Goal: Task Accomplishment & Management: Complete application form

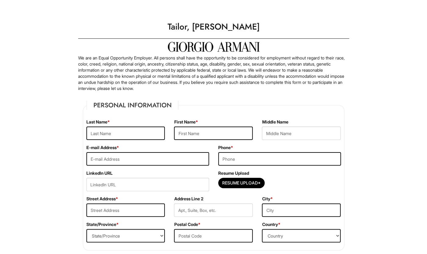
click at [134, 142] on div "Last Name *" at bounding box center [126, 132] width 88 height 26
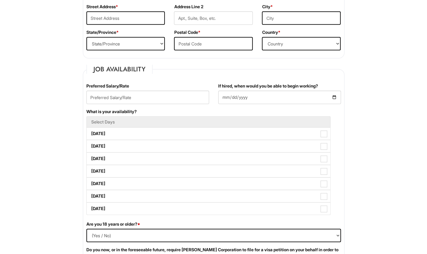
scroll to position [183, 0]
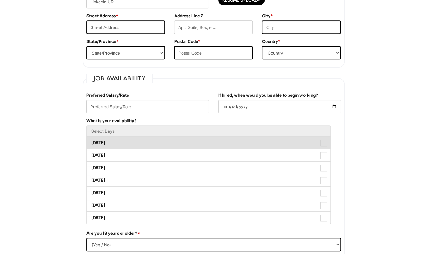
click at [130, 143] on label "[DATE]" at bounding box center [209, 143] width 244 height 12
click at [91, 142] on Available_Monday "[DATE]" at bounding box center [89, 140] width 4 height 4
checkbox Available_Monday "true"
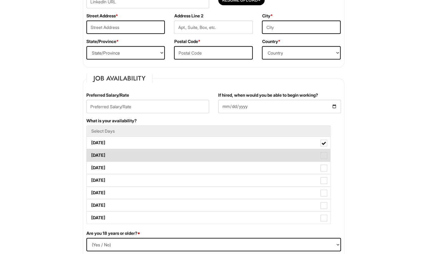
click at [126, 155] on label "[DATE]" at bounding box center [209, 155] width 244 height 12
click at [91, 155] on Available_Tuesday "[DATE]" at bounding box center [89, 153] width 4 height 4
checkbox Available_Tuesday "true"
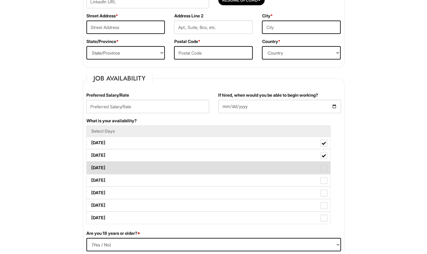
click at [118, 170] on label "[DATE]" at bounding box center [209, 168] width 244 height 12
click at [91, 167] on Available_Wednesday "[DATE]" at bounding box center [89, 165] width 4 height 4
checkbox Available_Wednesday "true"
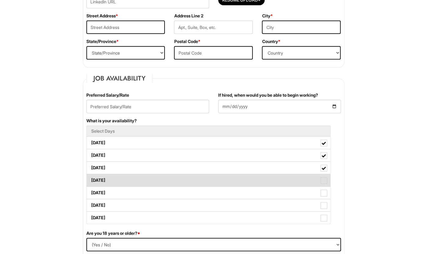
click at [115, 181] on label "[DATE]" at bounding box center [209, 180] width 244 height 12
click at [91, 180] on Available_Thursday "[DATE]" at bounding box center [89, 178] width 4 height 4
checkbox Available_Thursday "true"
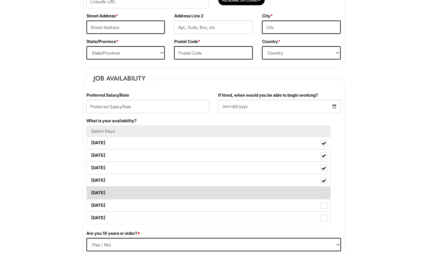
click at [113, 192] on label "[DATE]" at bounding box center [209, 193] width 244 height 12
click at [91, 192] on Available_Friday "[DATE]" at bounding box center [89, 190] width 4 height 4
checkbox Available_Friday "true"
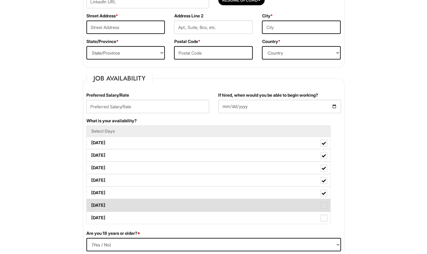
click at [115, 207] on label "[DATE]" at bounding box center [209, 205] width 244 height 12
click at [91, 205] on Available_Saturday "[DATE]" at bounding box center [89, 203] width 4 height 4
checkbox Available_Saturday "true"
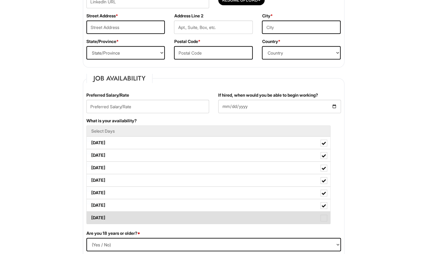
click at [115, 213] on label "[DATE]" at bounding box center [209, 218] width 244 height 12
click at [91, 213] on Available_Sunday "[DATE]" at bounding box center [89, 215] width 4 height 4
checkbox Available_Sunday "true"
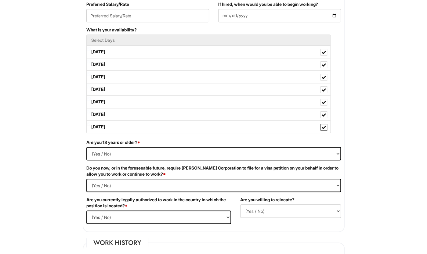
scroll to position [275, 0]
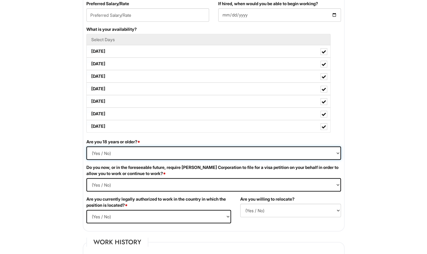
click at [96, 152] on select "(Yes / No) Yes No" at bounding box center [213, 153] width 255 height 13
select select "Yes"
click at [86, 147] on select "(Yes / No) Yes No" at bounding box center [213, 153] width 255 height 13
click at [106, 184] on Required "(Yes / No) Yes No" at bounding box center [213, 184] width 255 height 13
select Required "No"
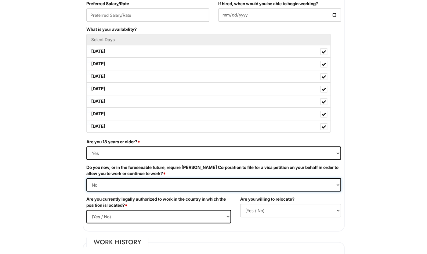
click at [86, 178] on Required "(Yes / No) Yes No" at bounding box center [213, 184] width 255 height 13
click at [155, 211] on select "(Yes / No) Yes No" at bounding box center [158, 216] width 145 height 13
select select "Yes"
click at [86, 210] on select "(Yes / No) Yes No" at bounding box center [158, 216] width 145 height 13
drag, startPoint x: 270, startPoint y: 211, endPoint x: 269, endPoint y: 215, distance: 4.2
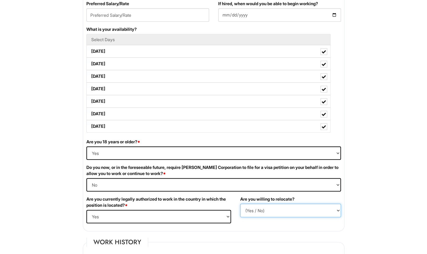
click at [269, 215] on select "(Yes / No) No Yes" at bounding box center [290, 210] width 101 height 13
select select "Y"
click at [240, 204] on select "(Yes / No) No Yes" at bounding box center [290, 210] width 101 height 13
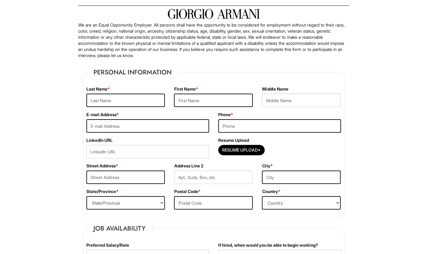
scroll to position [31, 0]
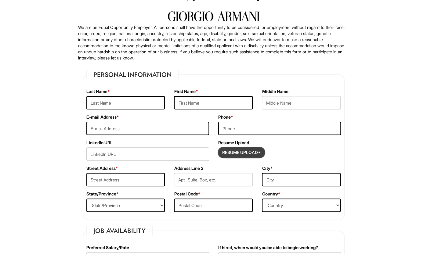
click at [246, 152] on input "Resume Upload*" at bounding box center [242, 153] width 46 height 10
type input "C:\fakepath\[PERSON_NAME] Resume 2025.pdf"
click at [124, 104] on input "text" at bounding box center [125, 102] width 79 height 13
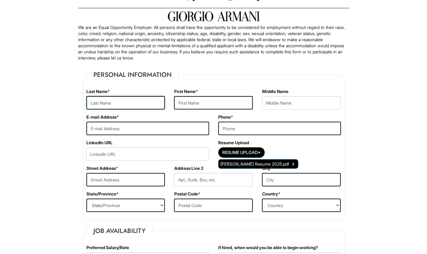
click at [123, 103] on input "text" at bounding box center [125, 102] width 79 height 13
type input "Albino"
type input "[PERSON_NAME]"
click at [139, 127] on input "email" at bounding box center [147, 128] width 123 height 13
drag, startPoint x: 113, startPoint y: 131, endPoint x: 78, endPoint y: 139, distance: 35.3
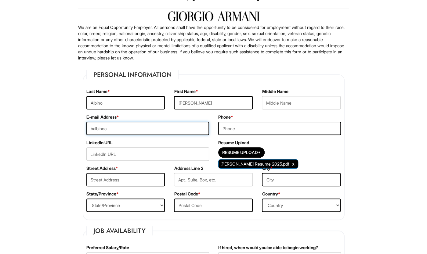
type input "[EMAIL_ADDRESS][DOMAIN_NAME]"
click at [249, 126] on input "tel" at bounding box center [279, 128] width 123 height 13
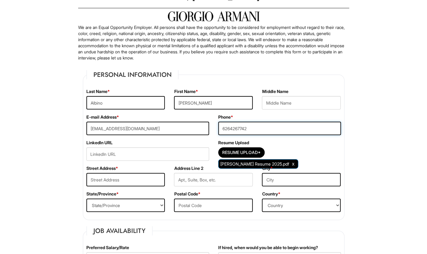
type input "6264267742"
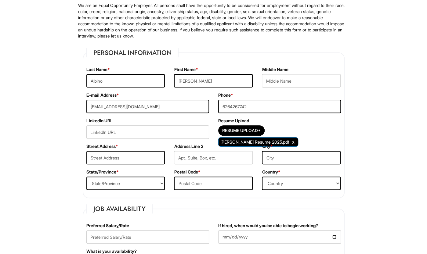
scroll to position [61, 0]
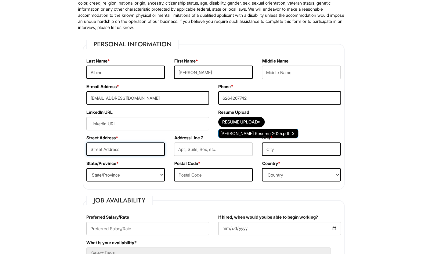
click at [128, 148] on input "text" at bounding box center [125, 149] width 79 height 13
type input "1"
type input "9"
click at [153, 149] on input "text" at bounding box center [125, 149] width 79 height 13
click at [96, 144] on input "text" at bounding box center [125, 149] width 79 height 13
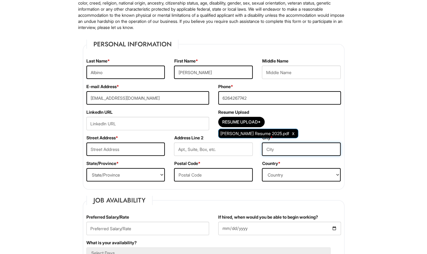
click at [287, 146] on input "text" at bounding box center [301, 149] width 79 height 13
type input "Whittier"
click at [142, 178] on select "State/Province [US_STATE] [US_STATE] [US_STATE] [US_STATE] [US_STATE] [US_STATE…" at bounding box center [125, 174] width 79 height 13
select select "CA"
click at [86, 168] on select "State/Province [US_STATE] [US_STATE] [US_STATE] [US_STATE] [US_STATE] [US_STATE…" at bounding box center [125, 174] width 79 height 13
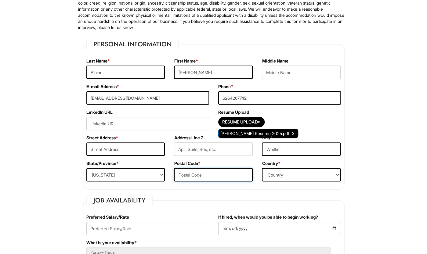
click at [206, 174] on input "text" at bounding box center [213, 174] width 79 height 13
type input "90606"
click at [294, 177] on select "Country [GEOGRAPHIC_DATA] [GEOGRAPHIC_DATA] [GEOGRAPHIC_DATA] [US_STATE] [GEOGR…" at bounding box center [301, 174] width 79 height 13
select select "[GEOGRAPHIC_DATA]"
click at [262, 168] on select "Country [GEOGRAPHIC_DATA] [GEOGRAPHIC_DATA] [GEOGRAPHIC_DATA] [US_STATE] [GEOGR…" at bounding box center [301, 174] width 79 height 13
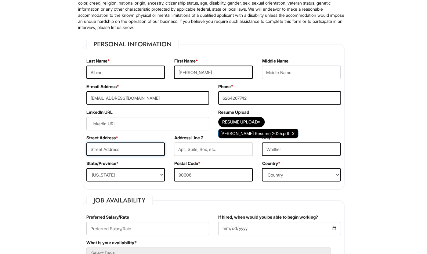
click at [145, 152] on input "text" at bounding box center [125, 149] width 79 height 13
type input "[STREET_ADDRESS]"
click at [136, 125] on input "url" at bounding box center [147, 123] width 123 height 13
paste input "[URL][DOMAIN_NAME][PERSON_NAME]"
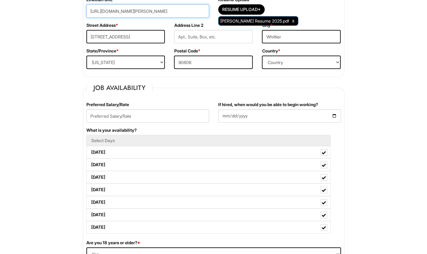
scroll to position [183, 0]
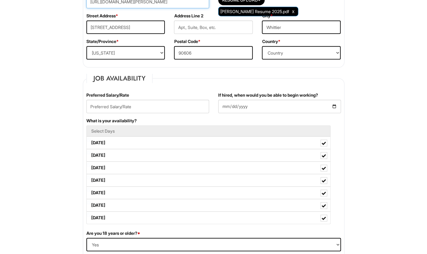
type input "[URL][DOMAIN_NAME][PERSON_NAME]"
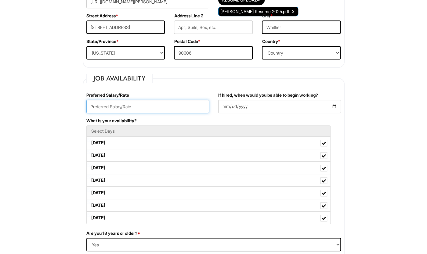
click at [192, 110] on input "text" at bounding box center [147, 106] width 123 height 13
type input "$30 Hr"
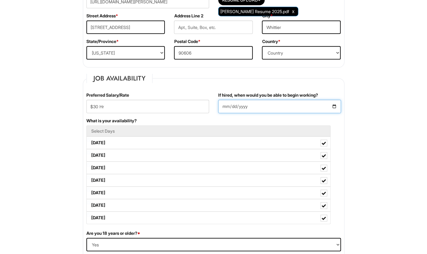
click at [329, 107] on input "If hired, when would you be able to begin working?" at bounding box center [279, 106] width 123 height 13
click at [334, 107] on input "If hired, when would you be able to begin working?" at bounding box center [279, 106] width 123 height 13
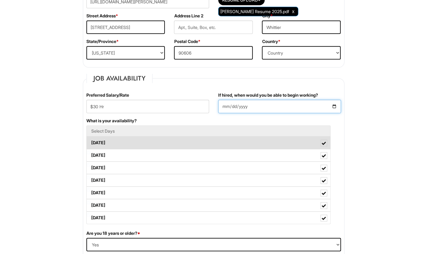
type input "[DATE]"
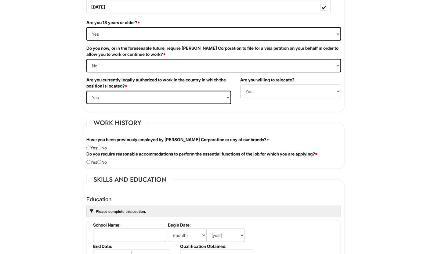
scroll to position [428, 0]
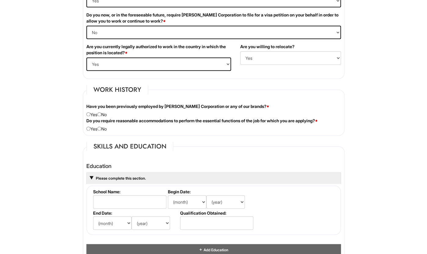
click at [116, 114] on div "Have you been previously employed by [PERSON_NAME] Corporation or any of our br…" at bounding box center [214, 111] width 264 height 14
click at [109, 115] on div "Have you been previously employed by [PERSON_NAME] Corporation or any of our br…" at bounding box center [214, 111] width 264 height 14
click at [105, 112] on div "Have you been previously employed by [PERSON_NAME] Corporation or any of our br…" at bounding box center [214, 111] width 264 height 14
click at [103, 118] on label "Do you require reasonable accommodations to perform the essential functions of …" at bounding box center [201, 121] width 231 height 6
click at [103, 115] on div "Have you been previously employed by [PERSON_NAME] Corporation or any of our br…" at bounding box center [214, 111] width 264 height 14
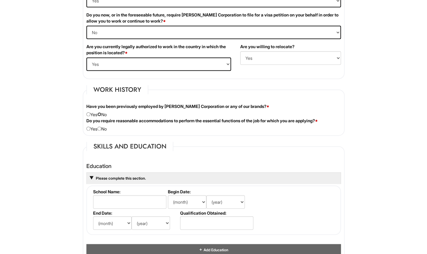
click at [101, 113] on input "radio" at bounding box center [99, 114] width 4 height 4
radio input "true"
click at [104, 129] on div "Do you require reasonable accommodations to perform the essential functions of …" at bounding box center [214, 125] width 264 height 14
click at [101, 127] on input "radio" at bounding box center [99, 129] width 4 height 4
radio input "true"
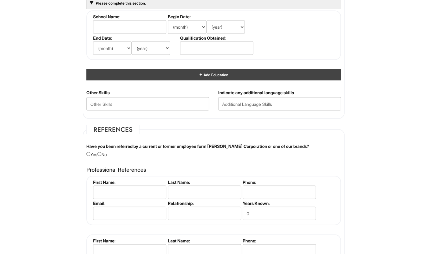
scroll to position [672, 0]
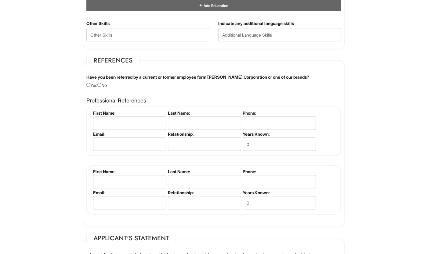
click at [103, 86] on div "Have you been referred by a current or former employee form [PERSON_NAME] Corpo…" at bounding box center [214, 81] width 264 height 14
click at [101, 83] on input "radio" at bounding box center [99, 85] width 4 height 4
radio input "true"
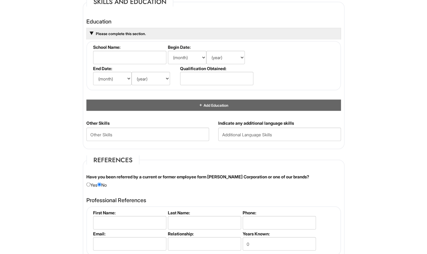
scroll to position [533, 0]
